Goal: Task Accomplishment & Management: Manage account settings

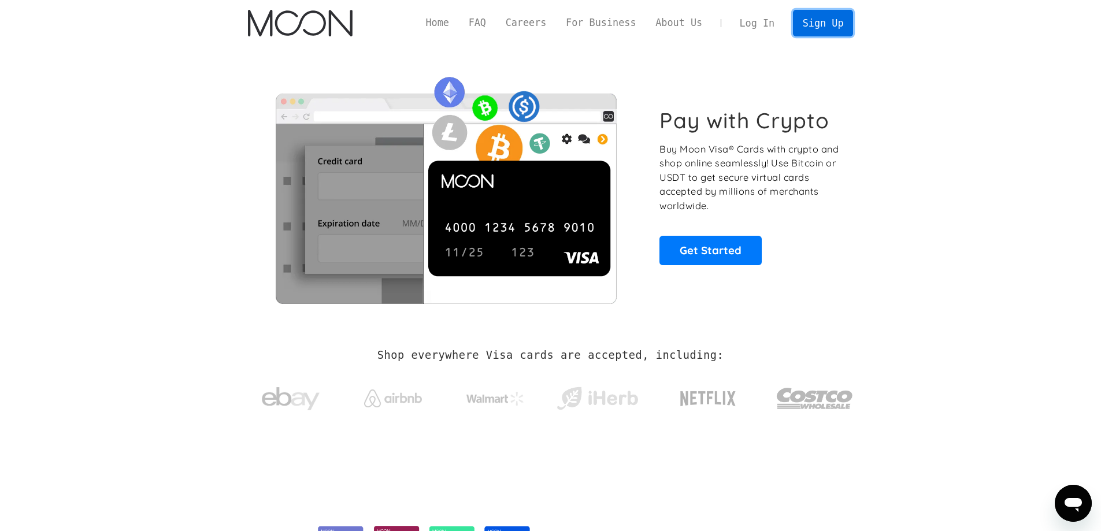
click at [833, 30] on link "Sign Up" at bounding box center [823, 23] width 60 height 26
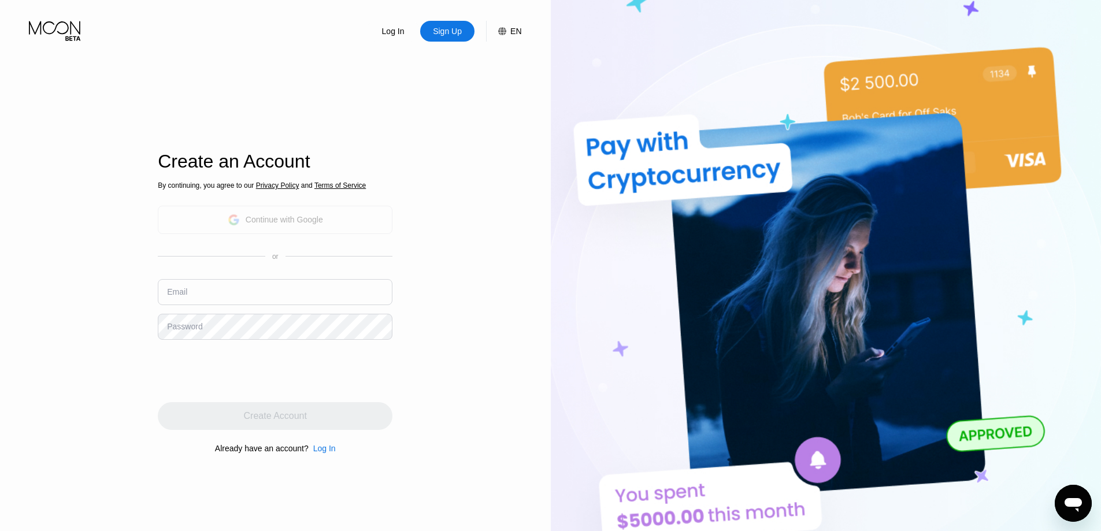
click at [297, 228] on div "Continue with Google" at bounding box center [275, 220] width 95 height 18
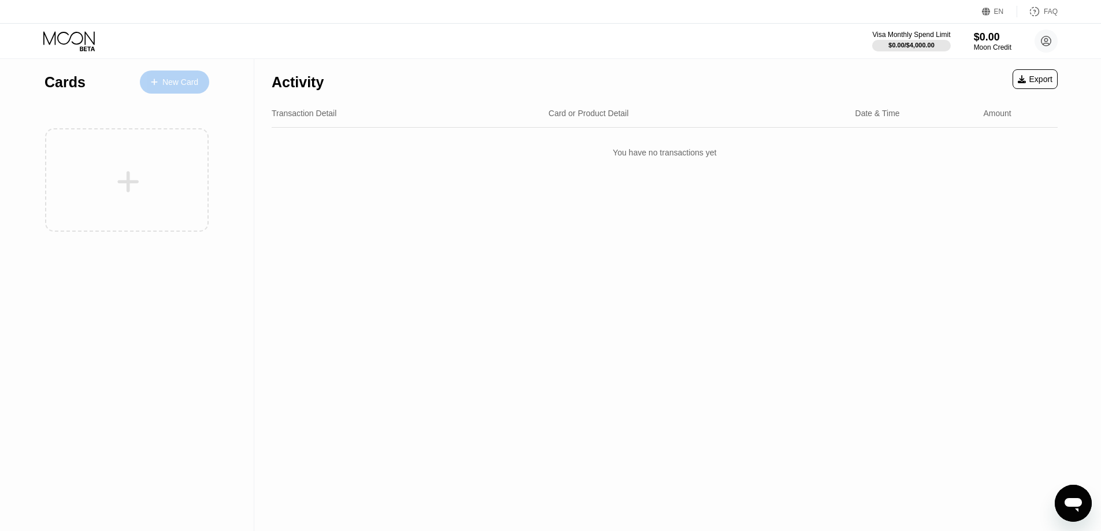
click at [161, 80] on div at bounding box center [160, 82] width 5 height 10
